Goal: Book appointment/travel/reservation

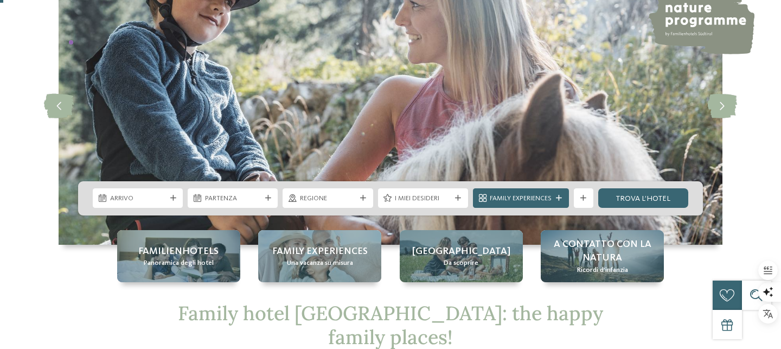
scroll to position [86, 0]
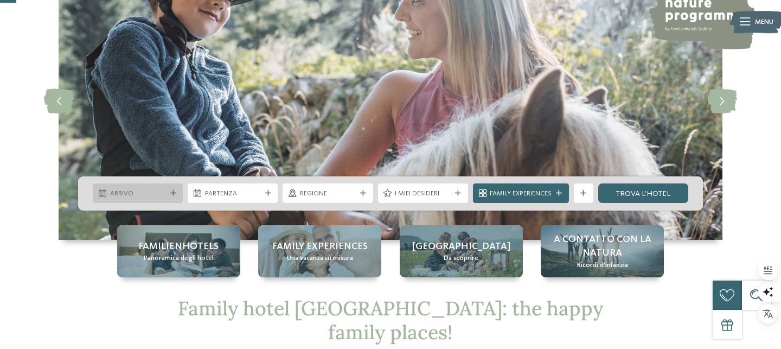
click at [170, 189] on div "Arrivo" at bounding box center [138, 193] width 90 height 20
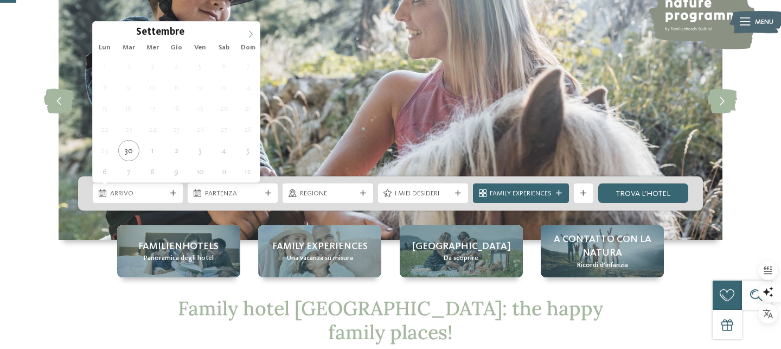
click at [248, 37] on icon at bounding box center [251, 34] width 8 height 8
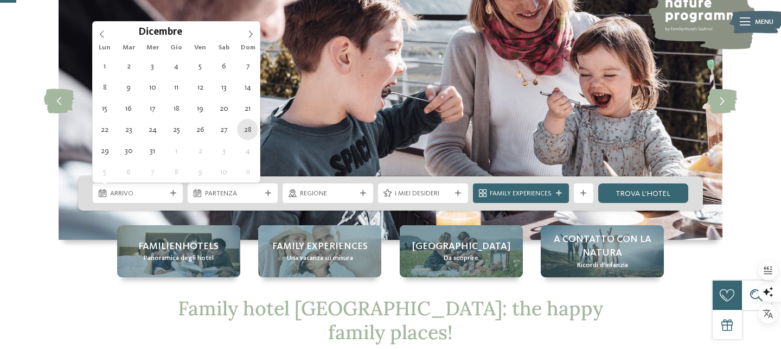
type div "28.12.2025"
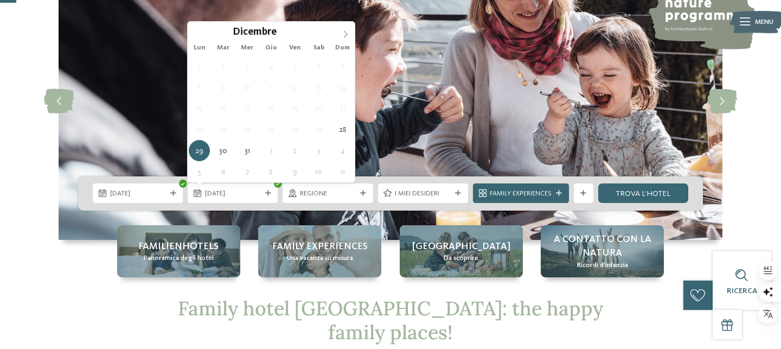
type input "****"
click at [344, 34] on icon at bounding box center [346, 34] width 8 height 8
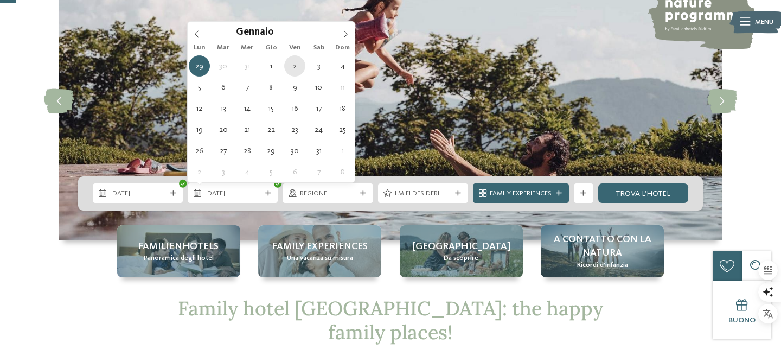
type div "02.01.2026"
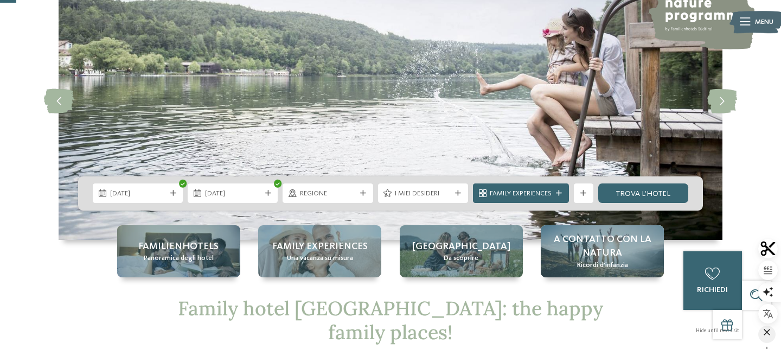
click at [770, 330] on icon "button" at bounding box center [767, 332] width 11 height 11
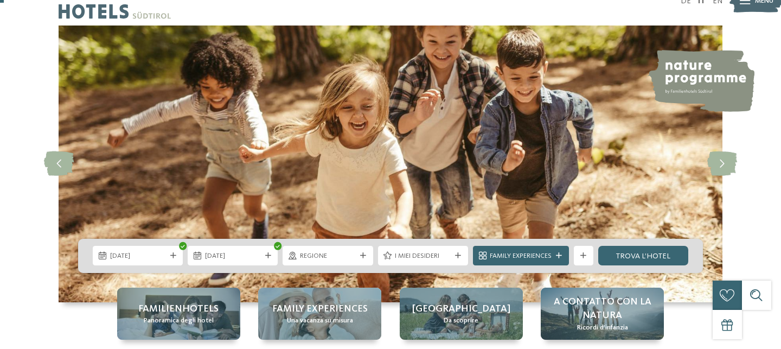
scroll to position [22, 0]
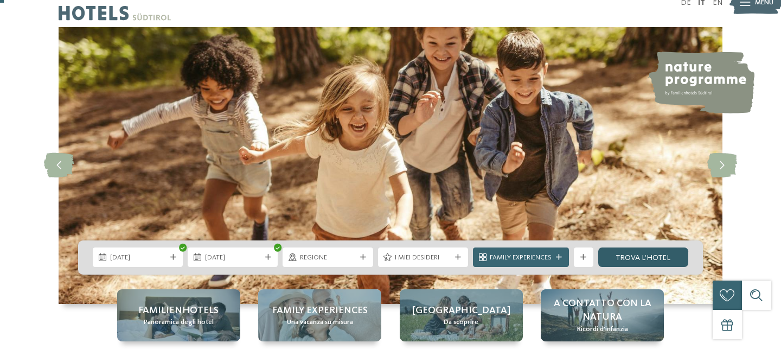
click at [652, 259] on link "trova l’hotel" at bounding box center [643, 257] width 90 height 20
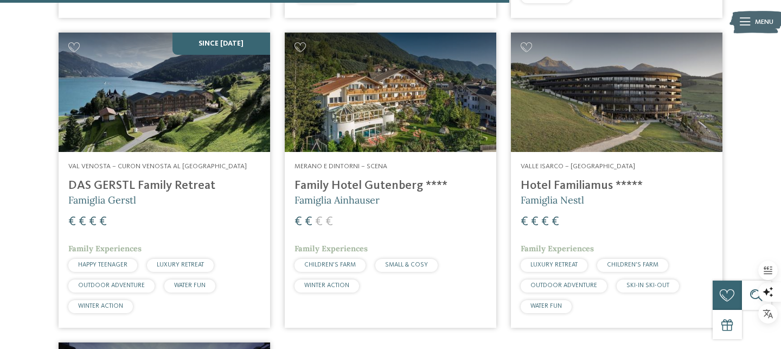
scroll to position [1603, 0]
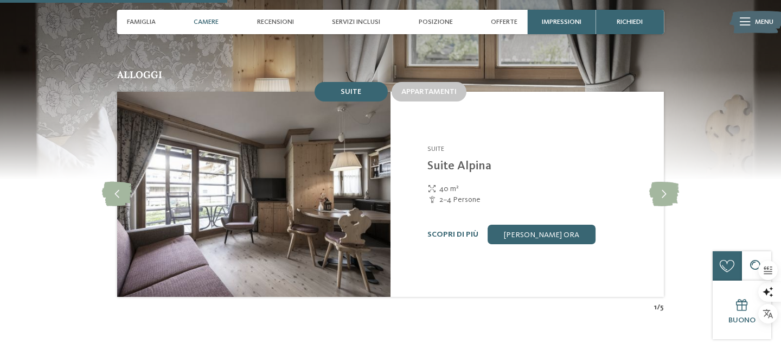
scroll to position [1021, 0]
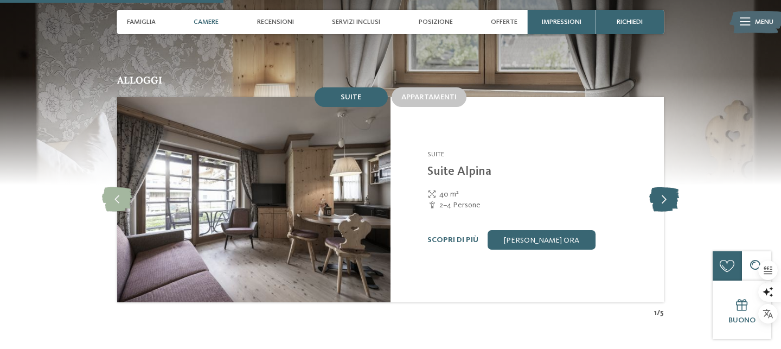
click at [665, 187] on icon at bounding box center [664, 199] width 30 height 24
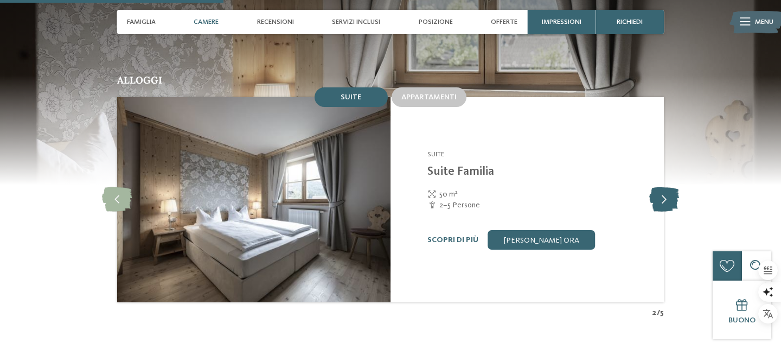
click at [665, 187] on icon at bounding box center [664, 199] width 30 height 24
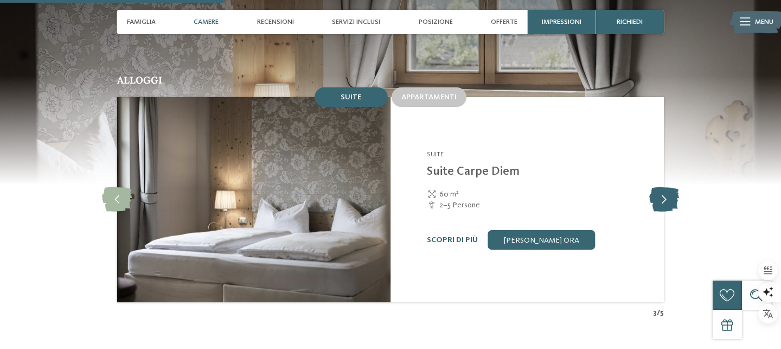
click at [665, 187] on icon at bounding box center [664, 199] width 30 height 24
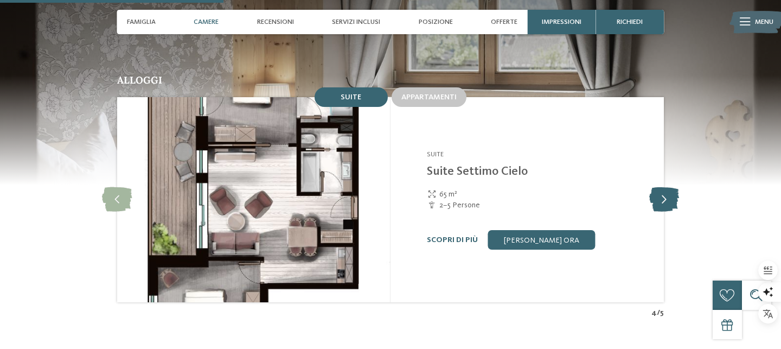
click at [665, 187] on icon at bounding box center [664, 199] width 30 height 24
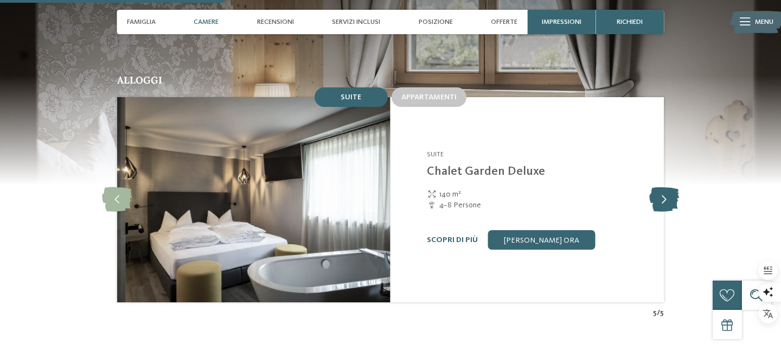
click at [665, 187] on icon at bounding box center [664, 199] width 30 height 24
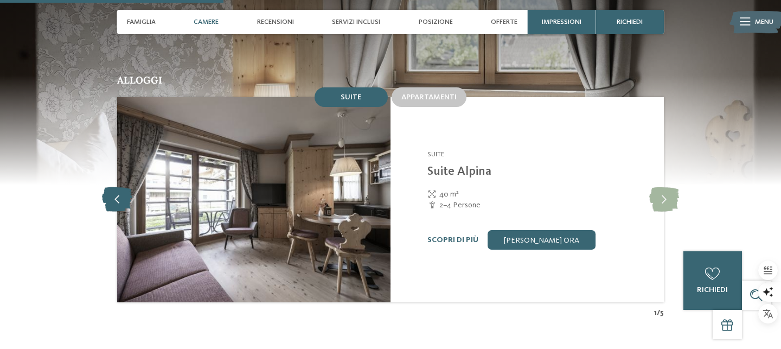
click at [116, 187] on icon at bounding box center [117, 199] width 30 height 24
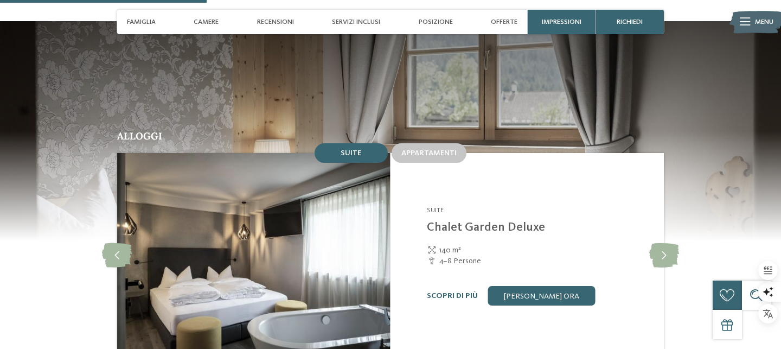
scroll to position [944, 0]
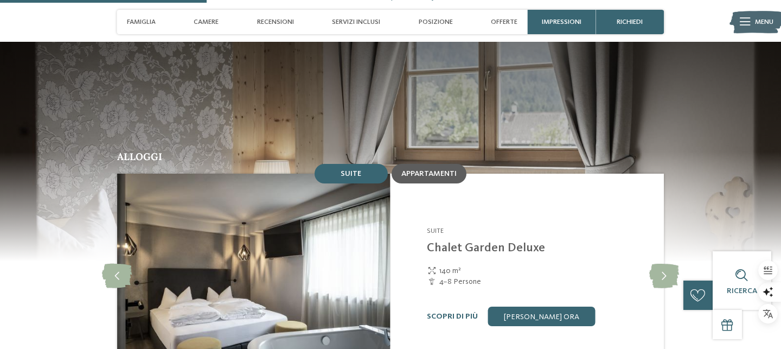
click at [438, 170] on span "Appartamenti" at bounding box center [428, 174] width 55 height 8
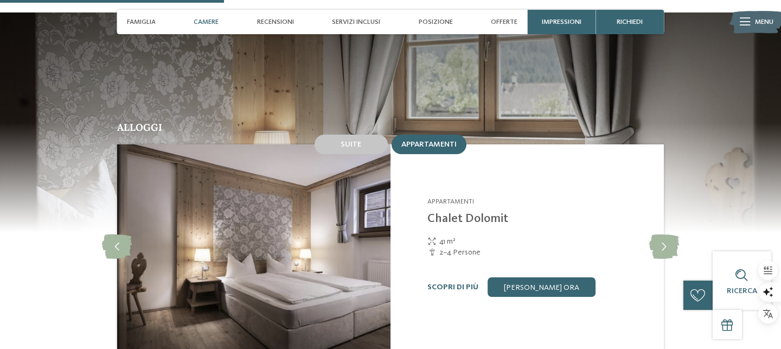
scroll to position [1046, 0]
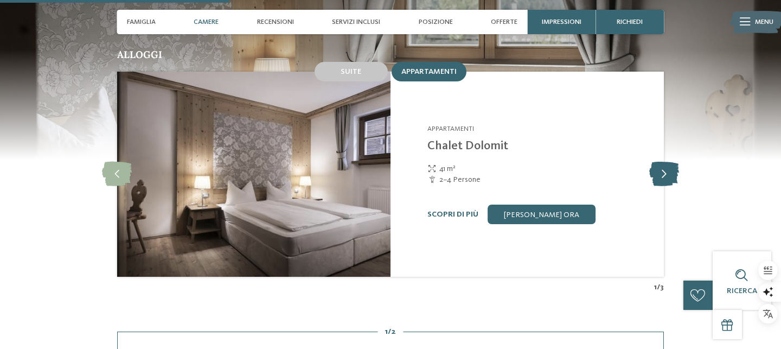
click at [657, 162] on icon at bounding box center [664, 174] width 30 height 24
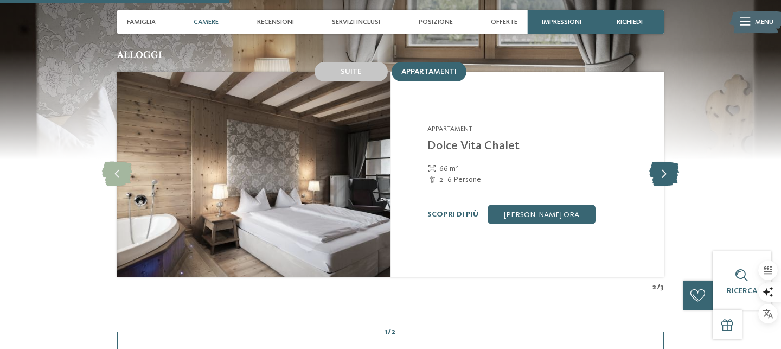
click at [657, 162] on icon at bounding box center [664, 174] width 30 height 24
